Goal: Entertainment & Leisure: Consume media (video, audio)

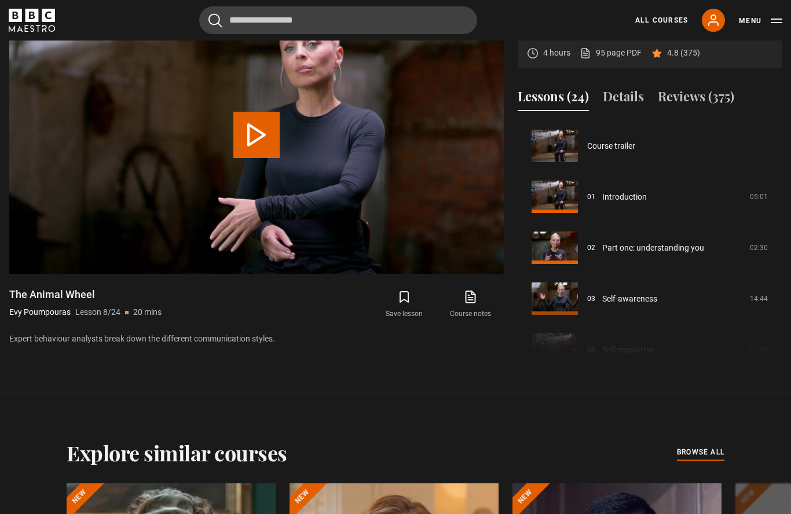
scroll to position [357, 0]
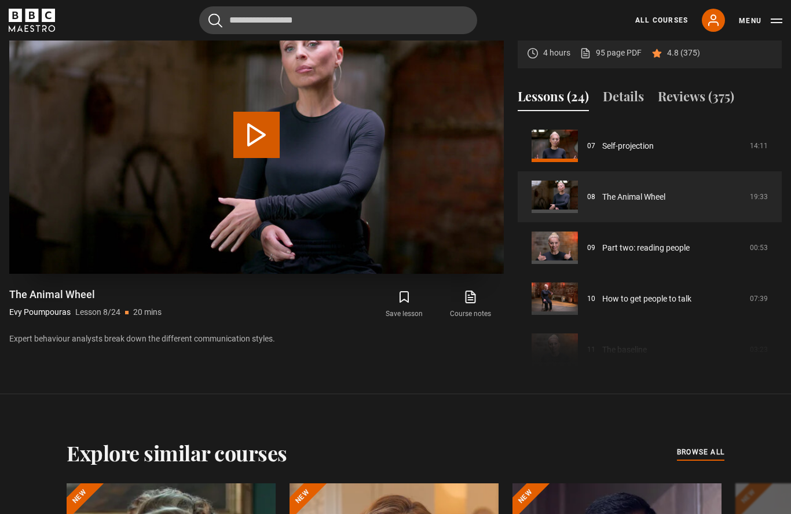
click at [486, 274] on video-js "Video Player is loading. Play Lesson The Animal Wheel 10s Skip Back 10 seconds …" at bounding box center [256, 135] width 494 height 278
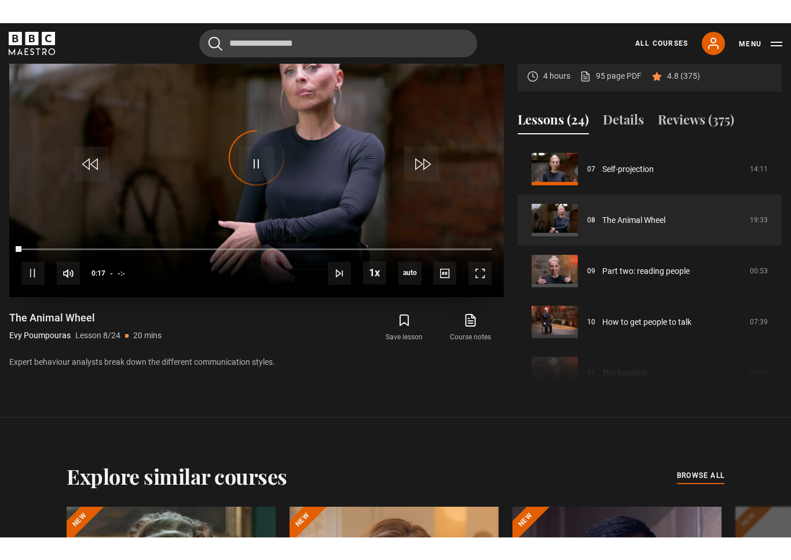
scroll to position [14, 0]
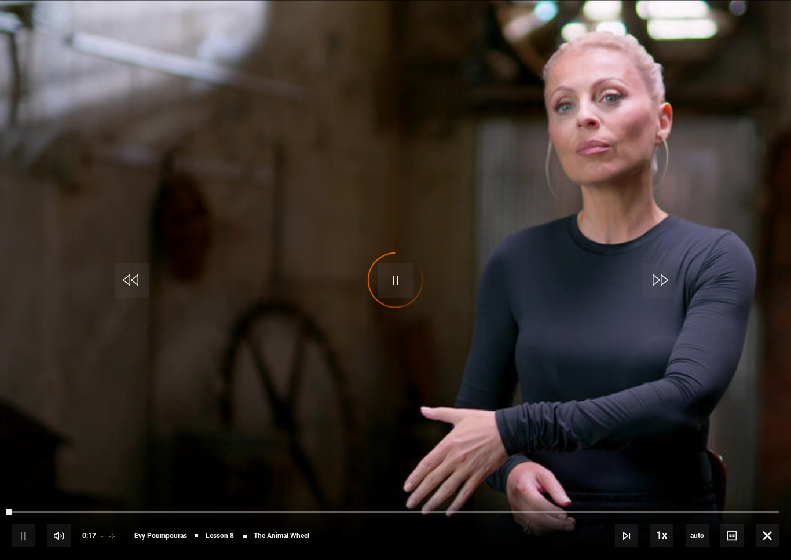
click at [470, 296] on video-js "Video Player is loading. Play Lesson The Animal Wheel 10s Skip Back 10 seconds …" at bounding box center [395, 280] width 791 height 560
click at [390, 281] on div "Video Player is loading." at bounding box center [395, 280] width 58 height 58
click at [394, 284] on div "Video Player is loading." at bounding box center [395, 280] width 58 height 58
click at [397, 273] on div "Video Player is loading." at bounding box center [395, 280] width 58 height 58
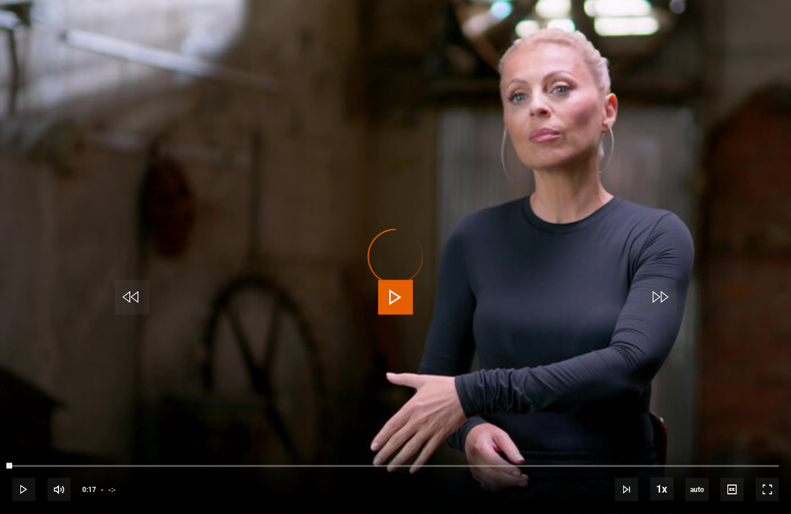
scroll to position [570, 0]
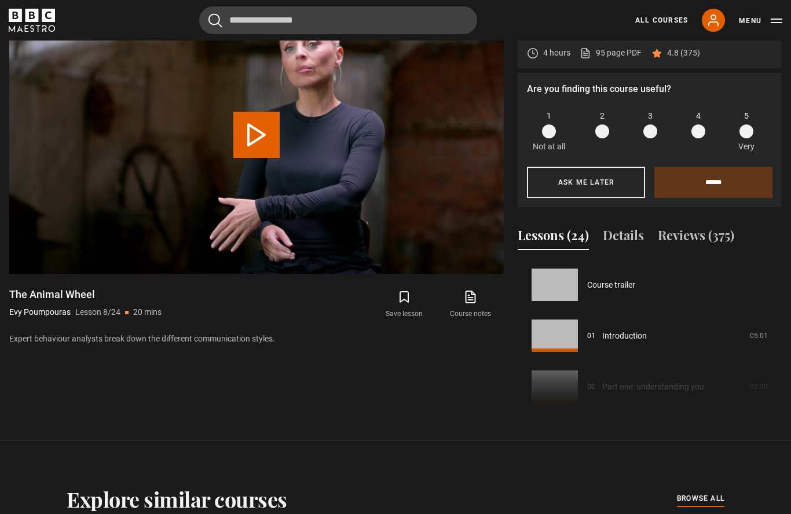
scroll to position [357, 0]
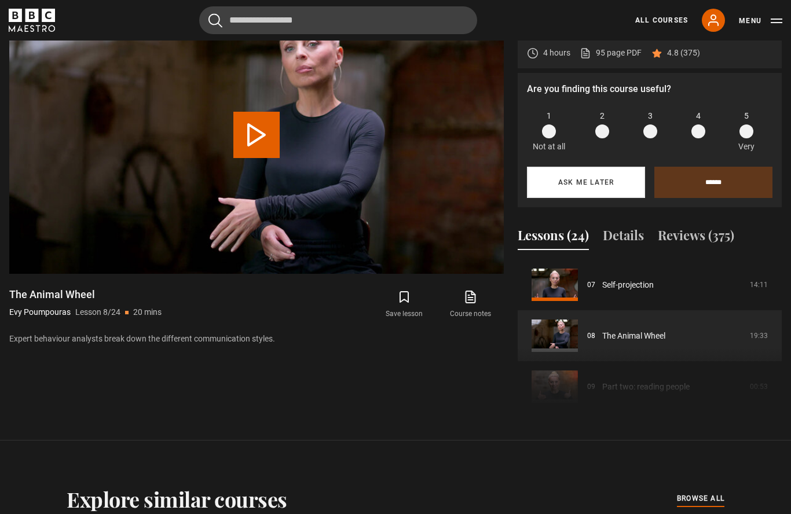
click at [609, 198] on button "Ask me later" at bounding box center [586, 182] width 118 height 31
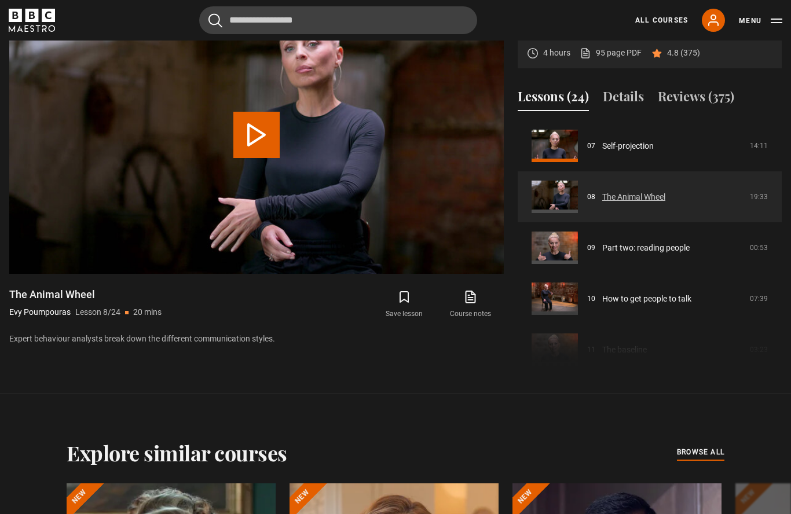
click at [656, 203] on link "The Animal Wheel" at bounding box center [633, 197] width 63 height 12
click at [628, 203] on link "The Animal Wheel" at bounding box center [633, 197] width 63 height 12
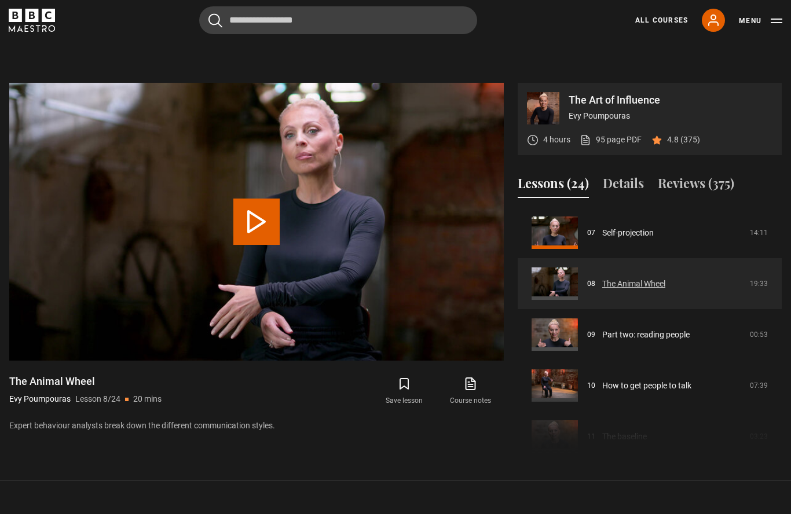
click at [656, 290] on link "The Animal Wheel" at bounding box center [633, 284] width 63 height 12
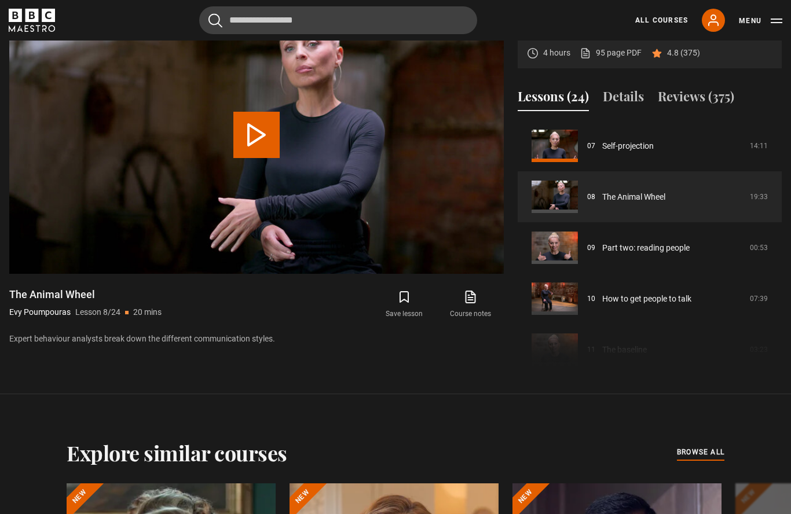
scroll to position [548, 0]
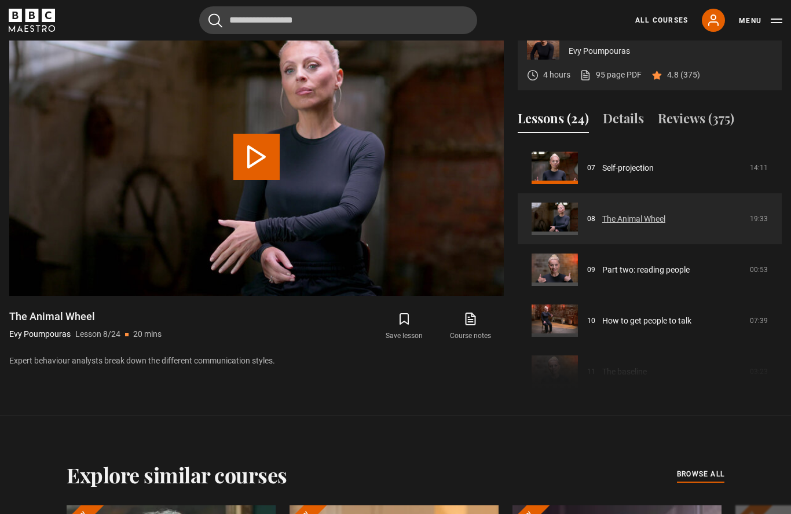
click at [643, 225] on link "The Animal Wheel" at bounding box center [633, 219] width 63 height 12
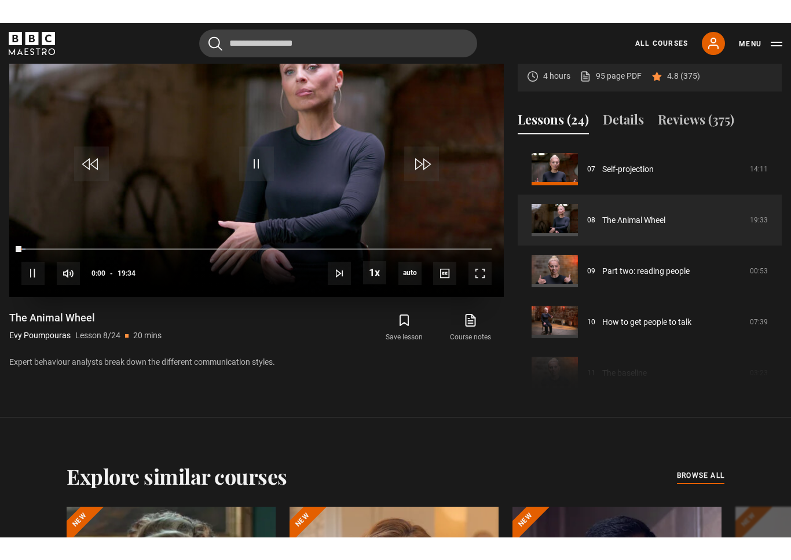
scroll to position [14, 0]
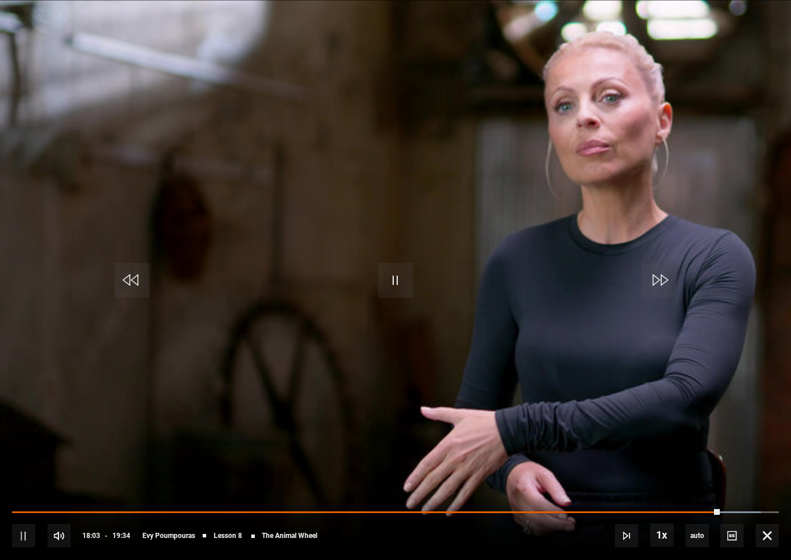
click at [437, 200] on video-js "Video Player is loading. Play Lesson The Animal Wheel 10s Skip Back 10 seconds …" at bounding box center [395, 280] width 791 height 560
